Goal: Obtain resource: Obtain resource

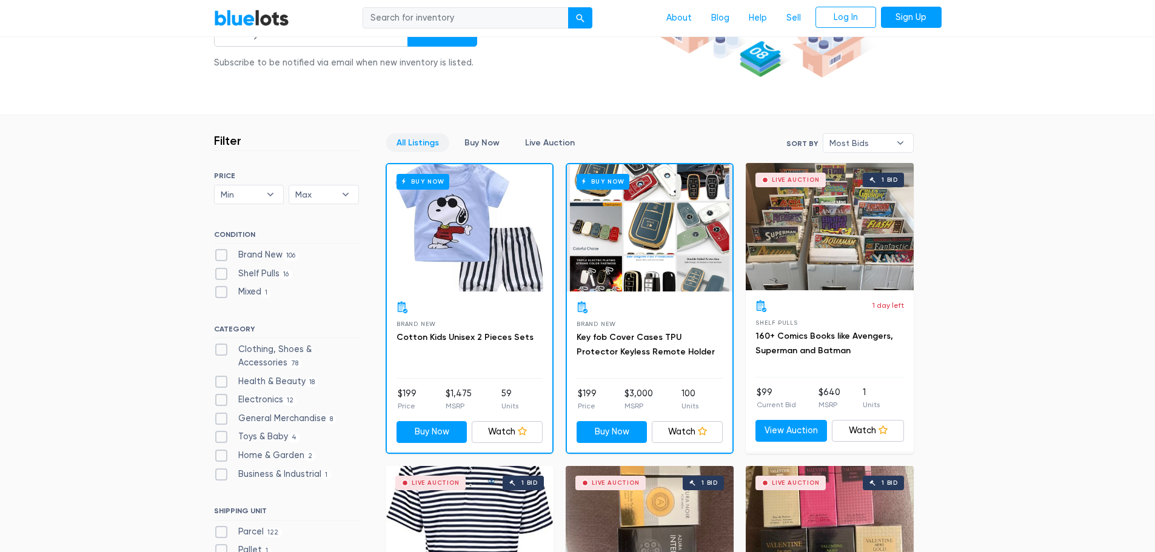
scroll to position [243, 0]
click at [852, 221] on div "Live Auction 1 bid" at bounding box center [830, 227] width 168 height 127
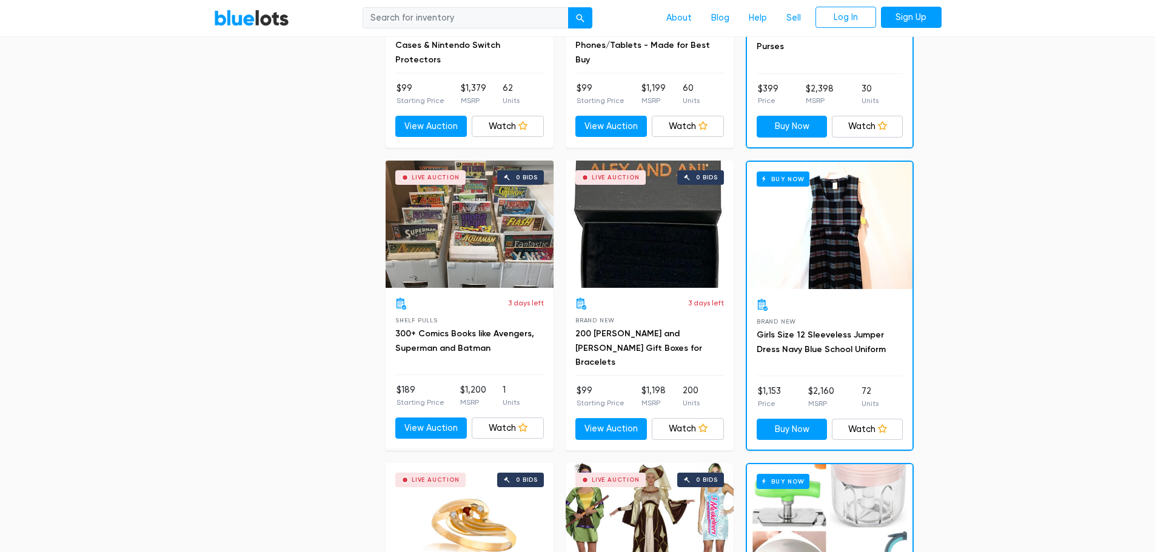
scroll to position [1152, 0]
click at [446, 258] on div "Live Auction 0 bids" at bounding box center [470, 223] width 168 height 127
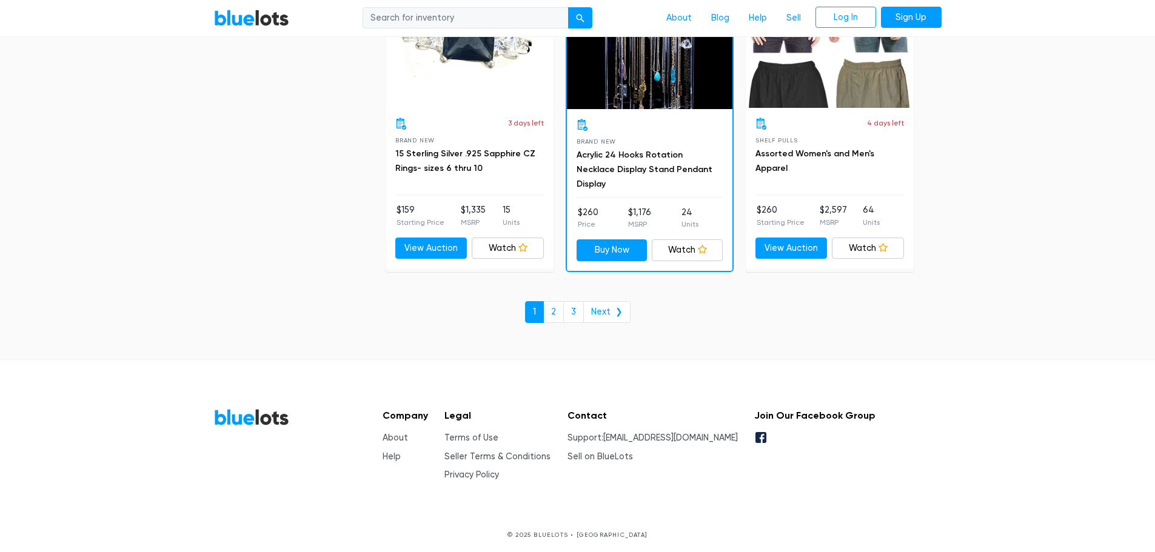
scroll to position [5245, 0]
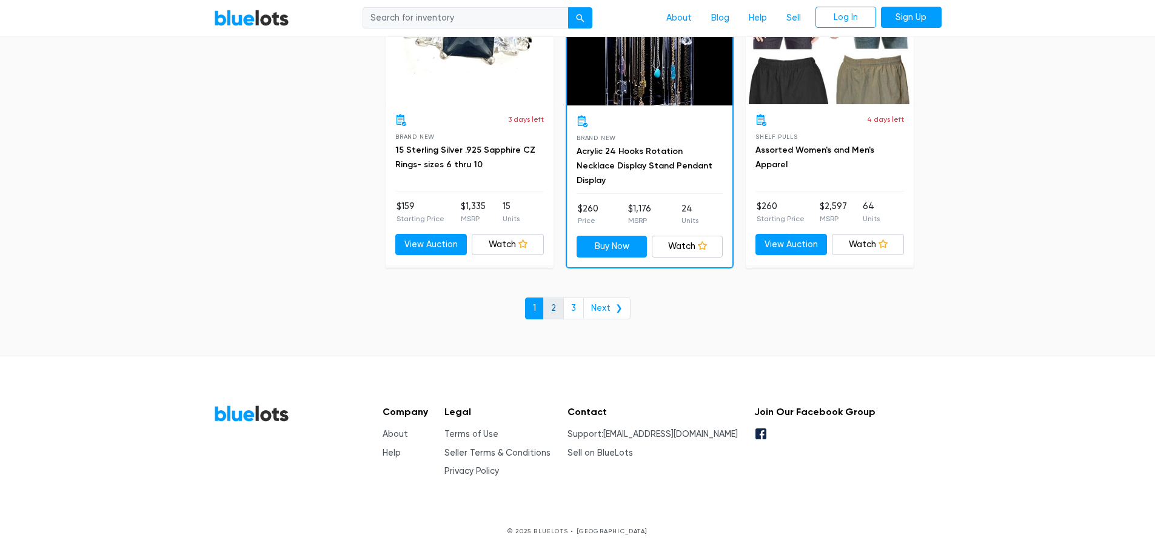
click at [553, 309] on link "2" at bounding box center [553, 309] width 21 height 22
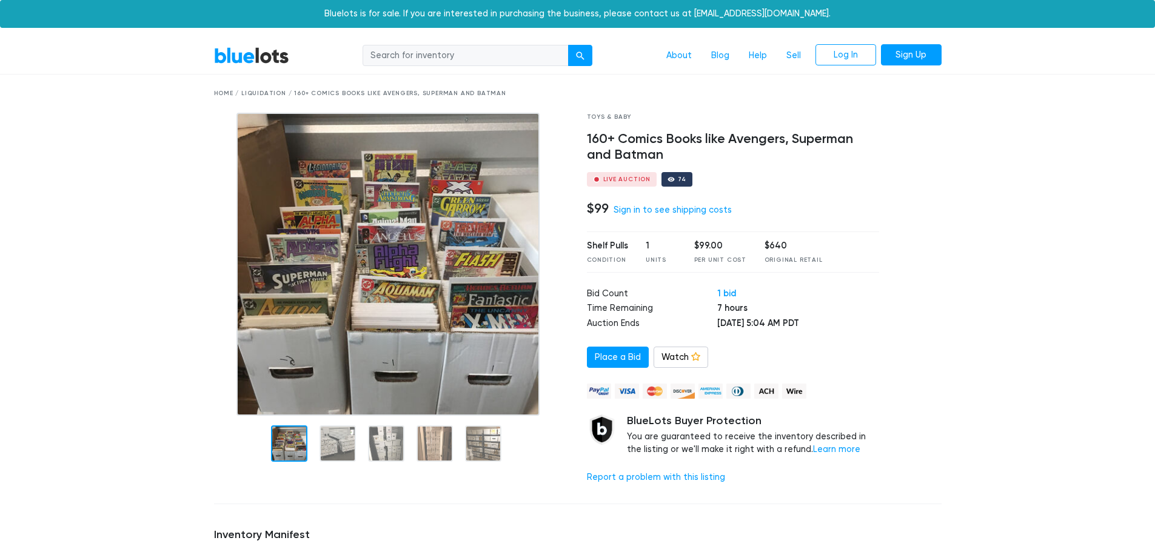
click at [291, 445] on div at bounding box center [289, 444] width 36 height 36
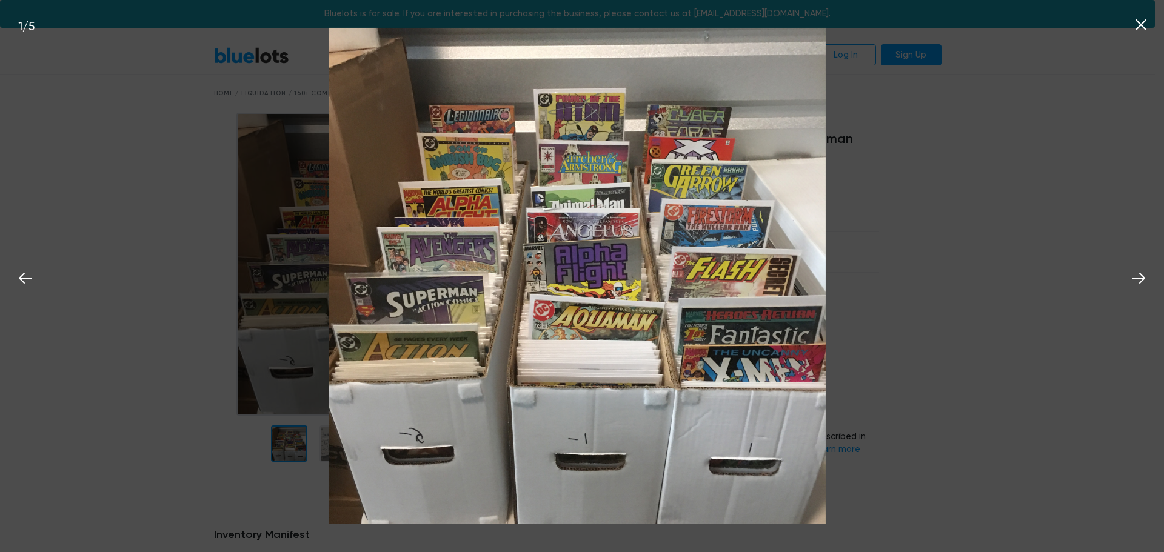
click at [337, 448] on img at bounding box center [577, 276] width 497 height 497
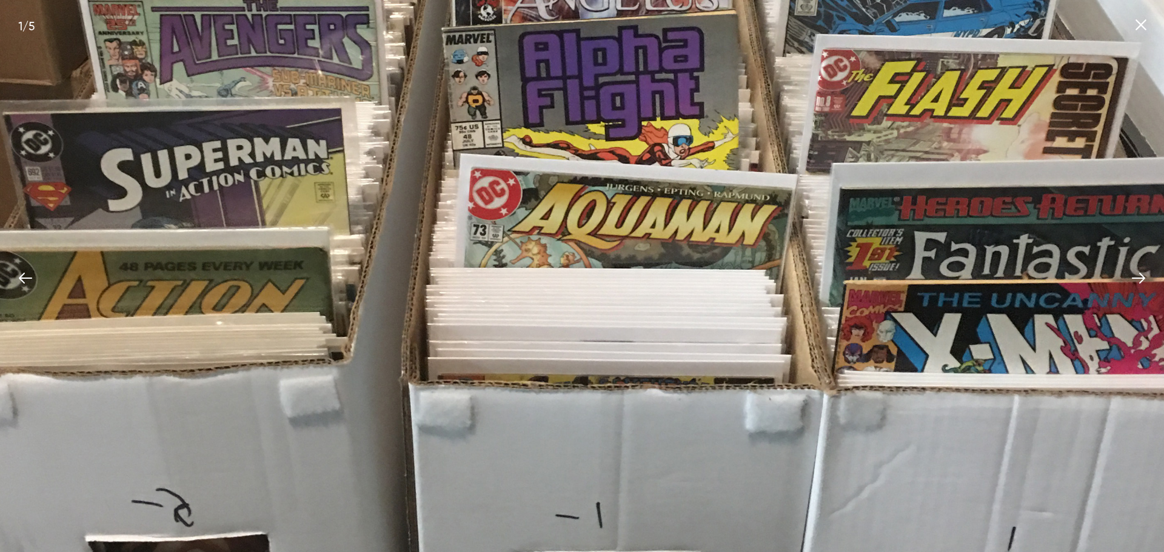
drag, startPoint x: 652, startPoint y: 369, endPoint x: 473, endPoint y: 27, distance: 386.8
click at [473, 27] on img at bounding box center [578, 108] width 1243 height 1243
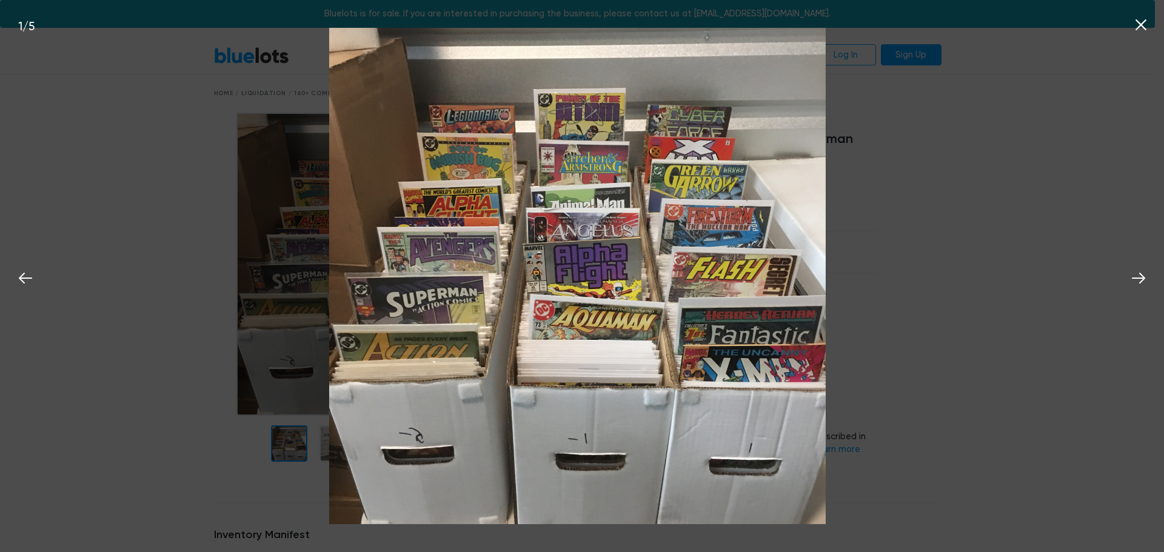
click at [1141, 27] on icon at bounding box center [1141, 25] width 18 height 18
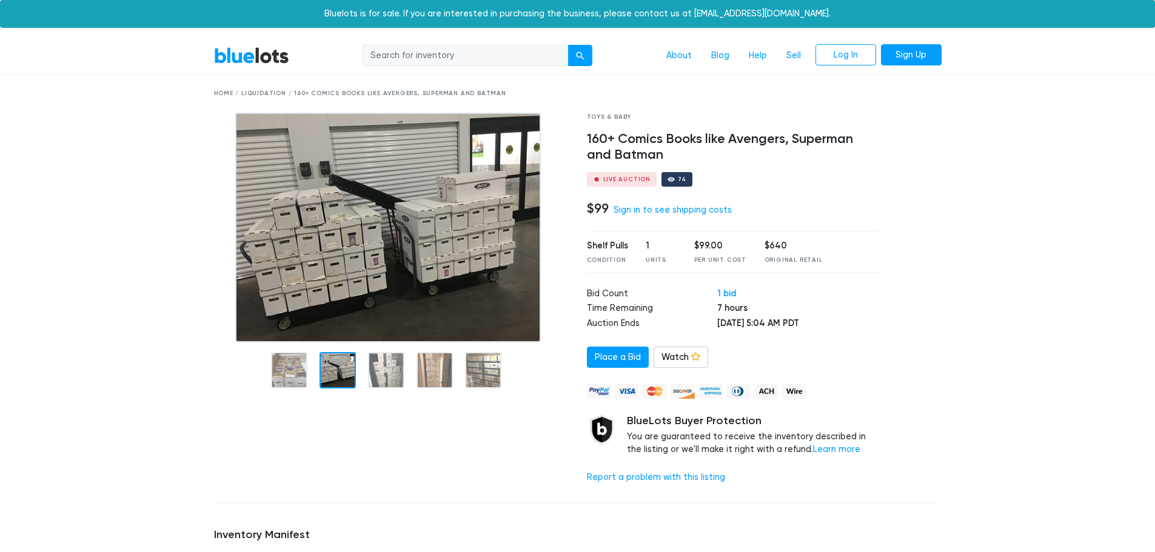
click at [343, 436] on div at bounding box center [391, 303] width 373 height 381
click at [339, 370] on div at bounding box center [338, 370] width 36 height 36
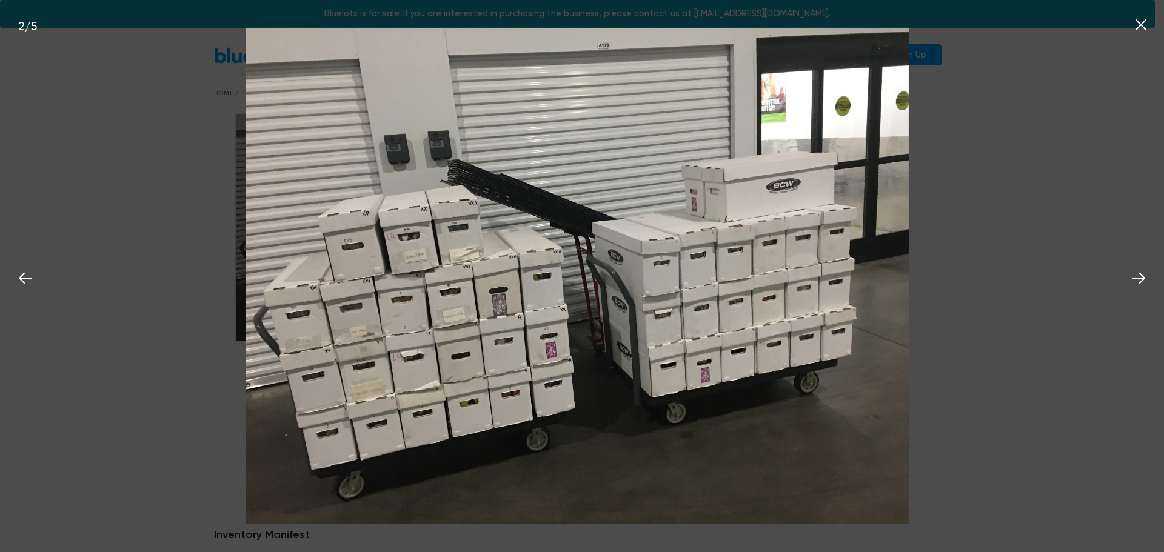
click at [1146, 27] on icon at bounding box center [1141, 25] width 18 height 18
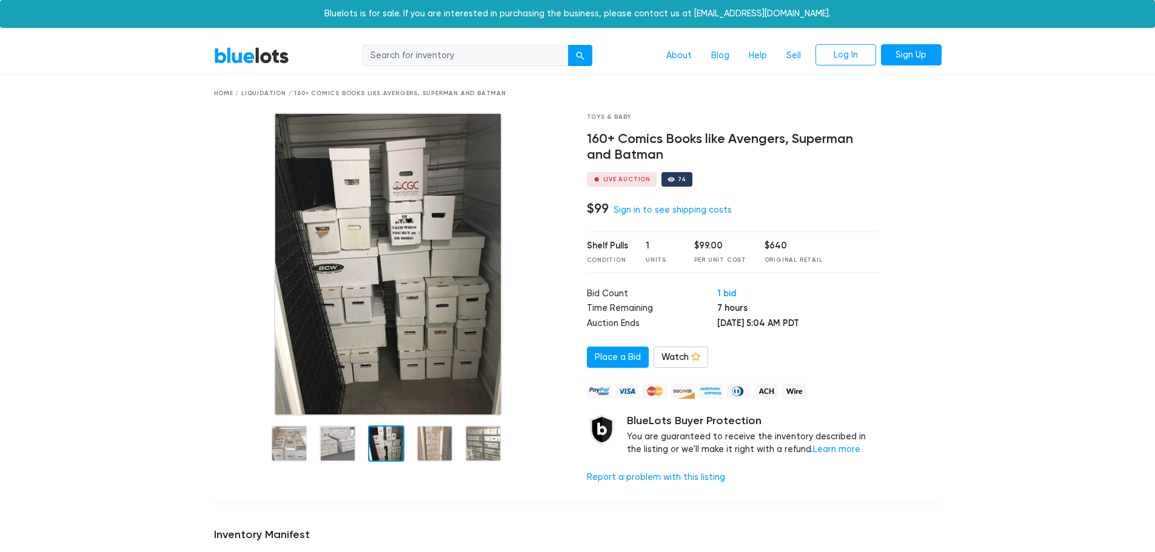
click at [394, 451] on div at bounding box center [386, 444] width 36 height 36
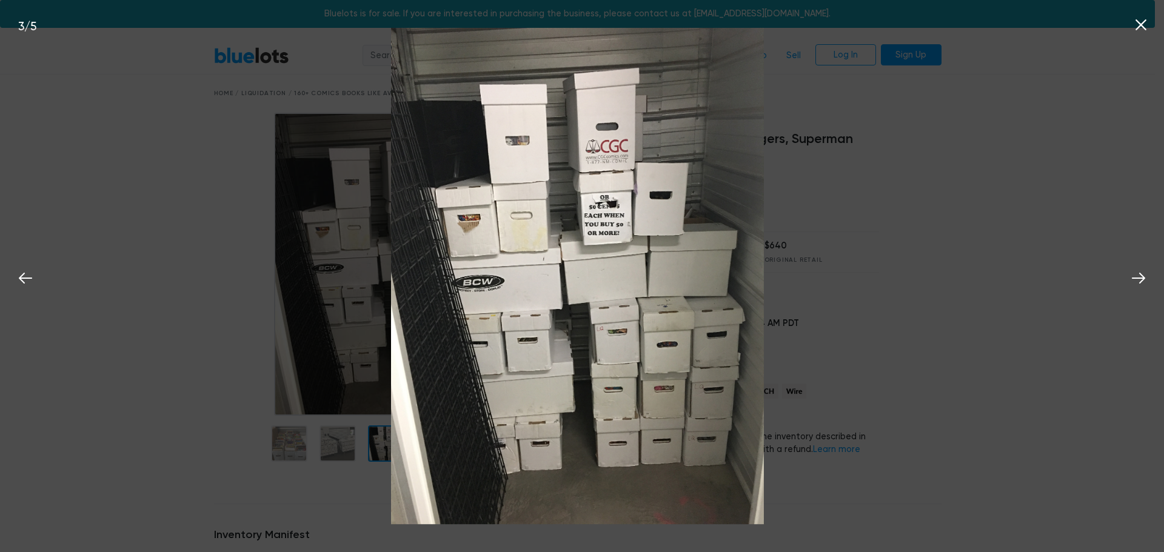
click at [1136, 22] on icon at bounding box center [1141, 25] width 18 height 18
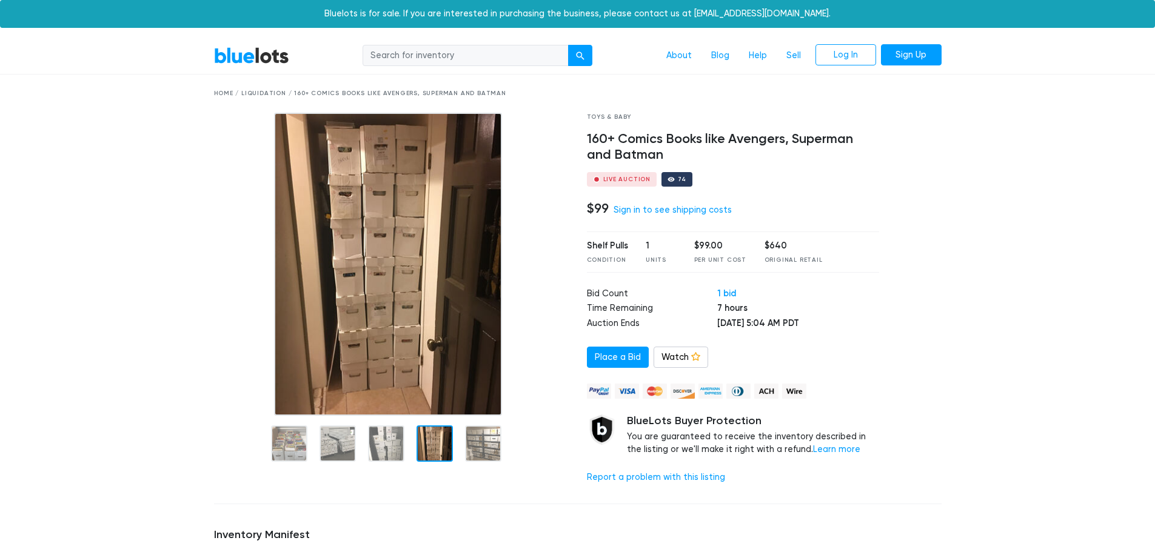
click at [437, 448] on div at bounding box center [435, 444] width 36 height 36
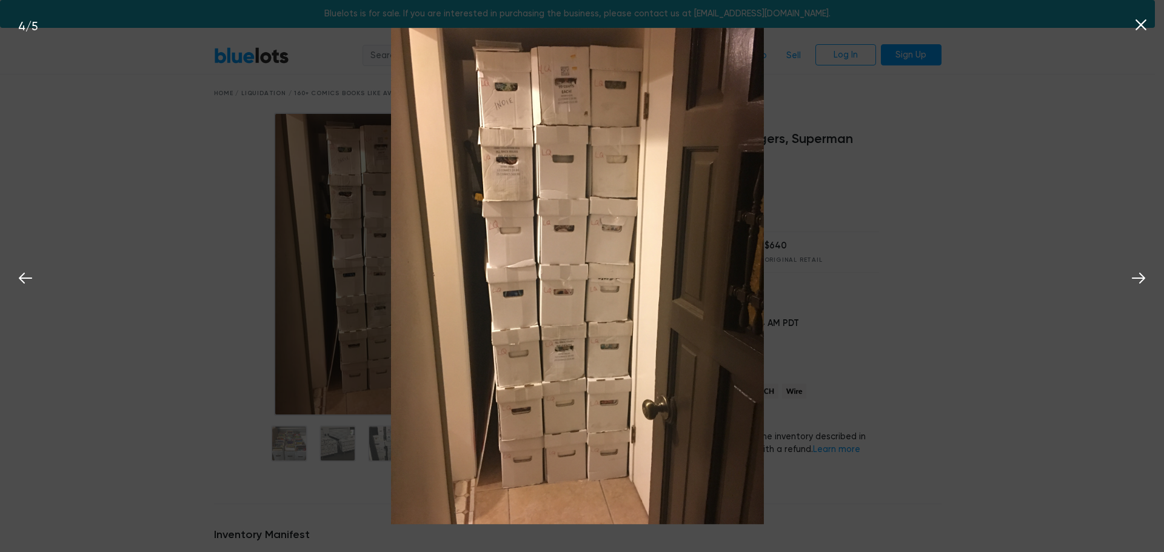
click at [1144, 24] on icon at bounding box center [1141, 25] width 18 height 18
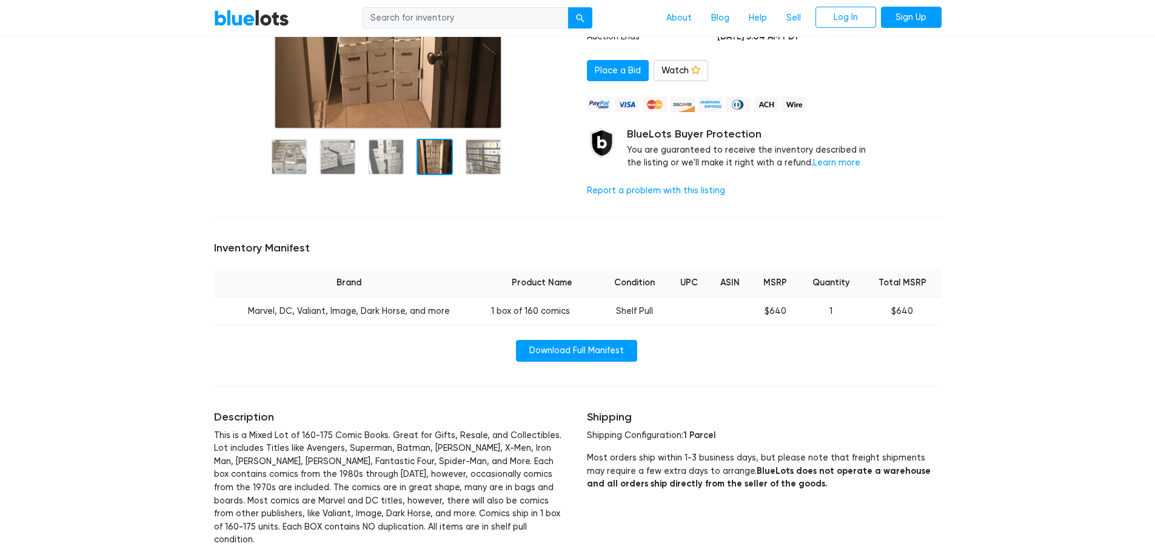
scroll to position [303, 0]
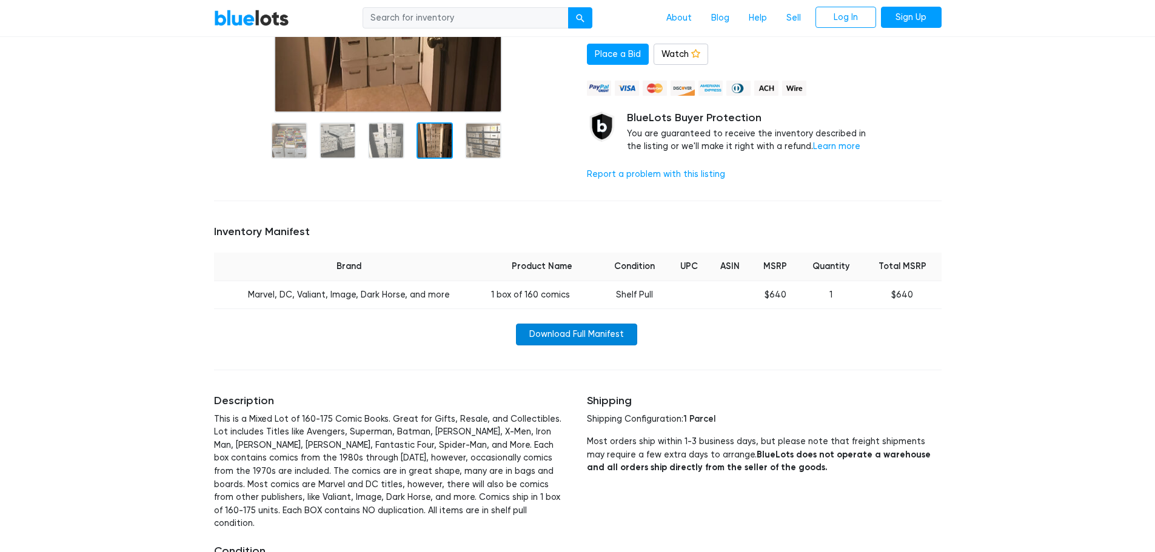
click at [559, 330] on link "Download Full Manifest" at bounding box center [576, 335] width 121 height 22
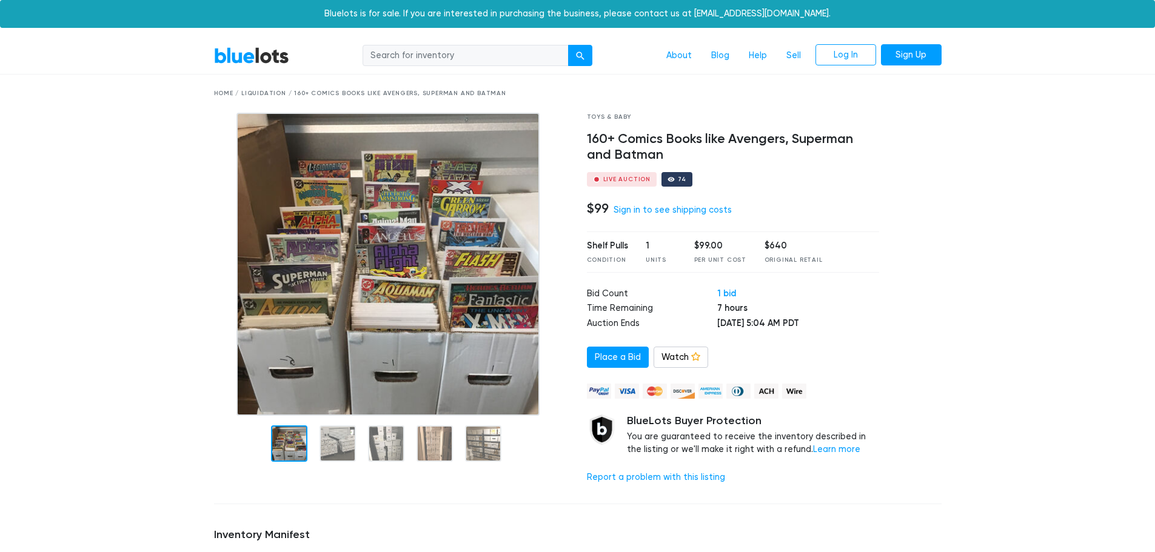
scroll to position [303, 0]
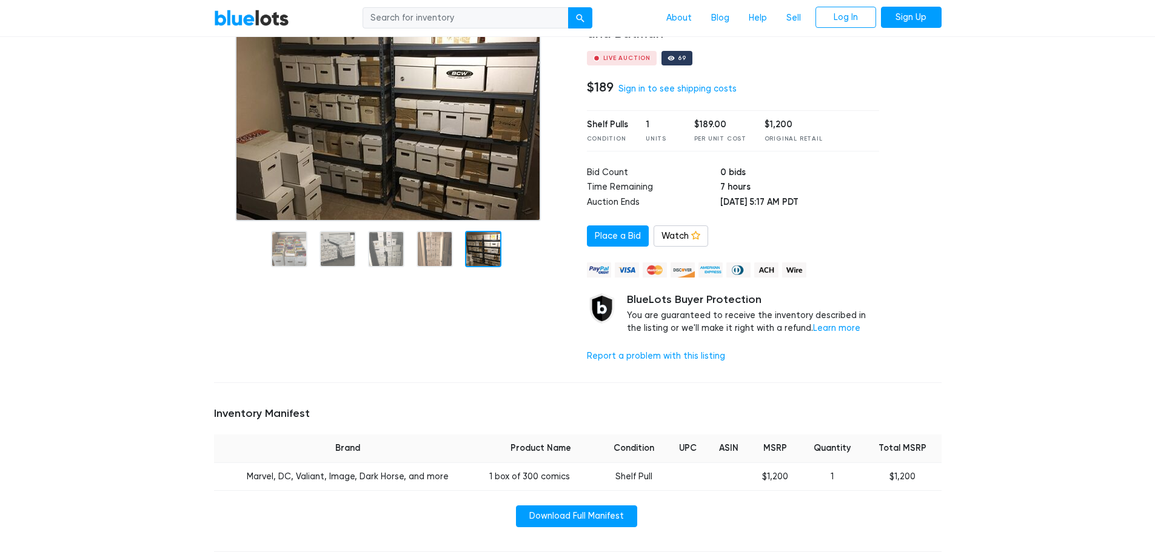
scroll to position [243, 0]
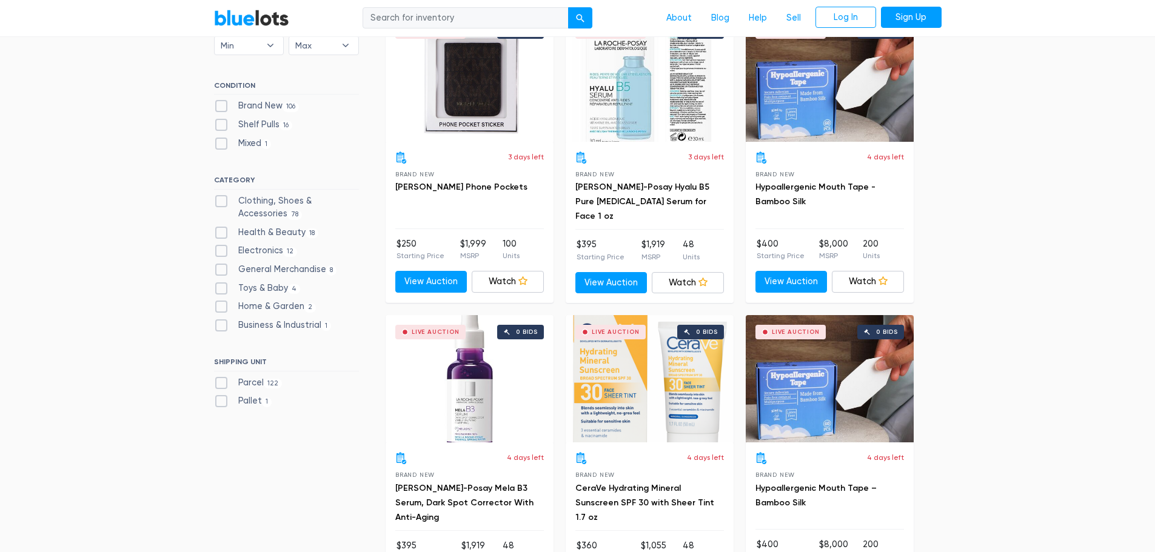
scroll to position [364, 0]
